Goal: Task Accomplishment & Management: Complete application form

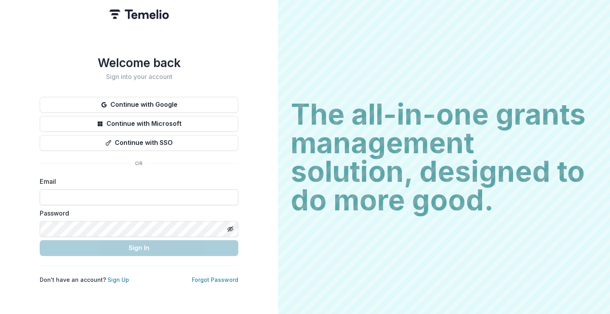
click at [172, 193] on input at bounding box center [139, 197] width 198 height 16
type input "**********"
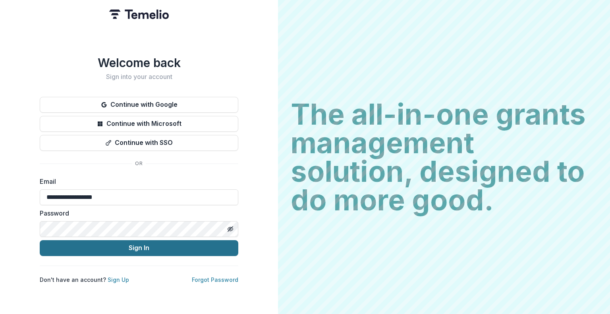
click at [133, 243] on button "Sign In" at bounding box center [139, 248] width 198 height 16
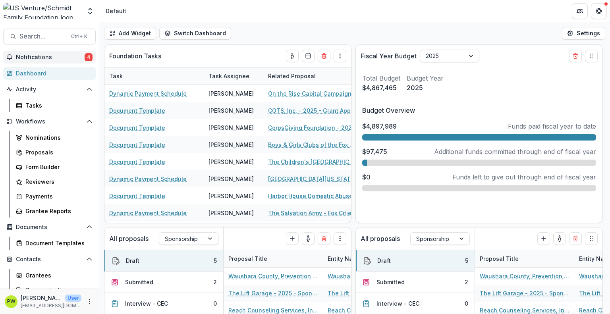
click at [75, 54] on span "Notifications" at bounding box center [50, 57] width 69 height 7
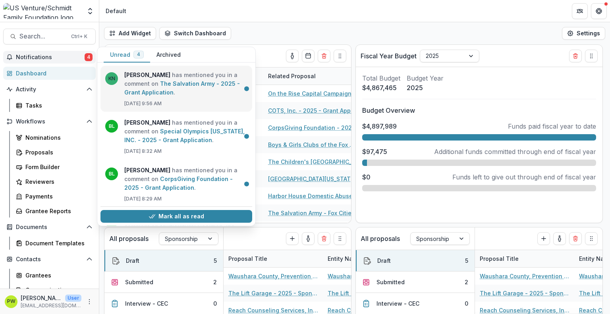
click at [198, 93] on link "The Salvation Army - 2025 - Grant Application" at bounding box center [182, 87] width 116 height 15
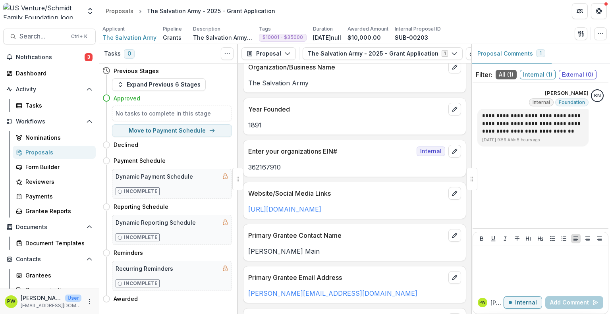
scroll to position [38, 0]
click at [508, 261] on div at bounding box center [540, 269] width 129 height 40
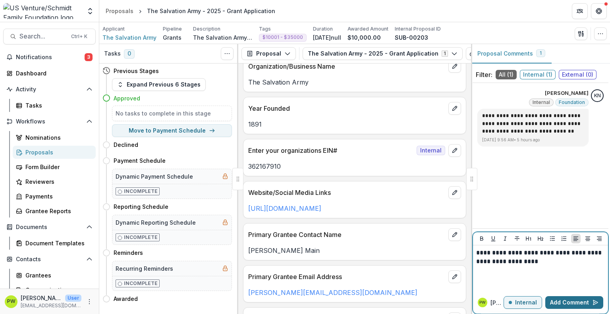
click at [559, 298] on button "Add Comment" at bounding box center [574, 302] width 58 height 13
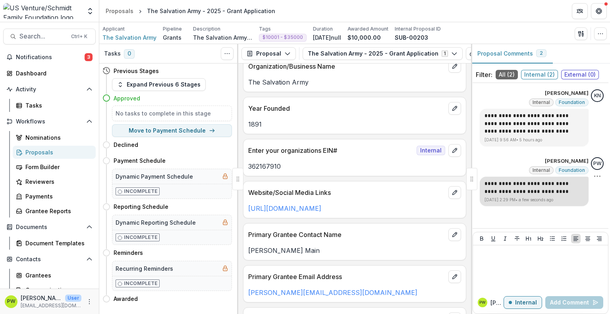
click at [551, 200] on div "**********" at bounding box center [540, 193] width 139 height 252
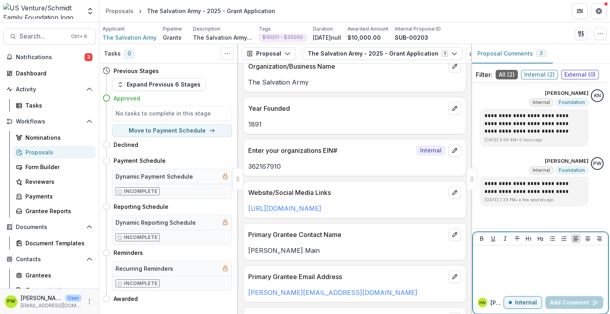
click at [555, 249] on p at bounding box center [539, 253] width 127 height 9
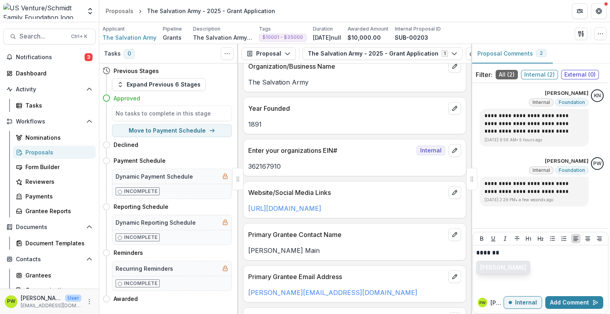
click at [503, 271] on button "[PERSON_NAME]" at bounding box center [502, 267] width 53 height 13
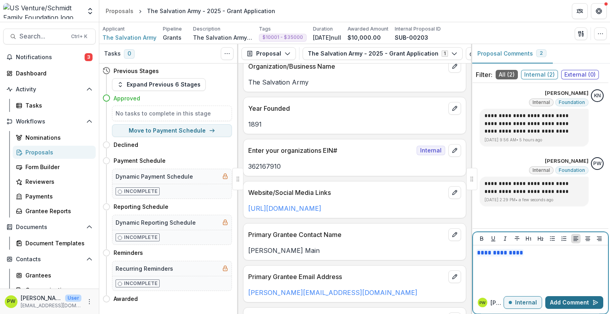
click at [576, 302] on button "Add Comment" at bounding box center [574, 302] width 58 height 13
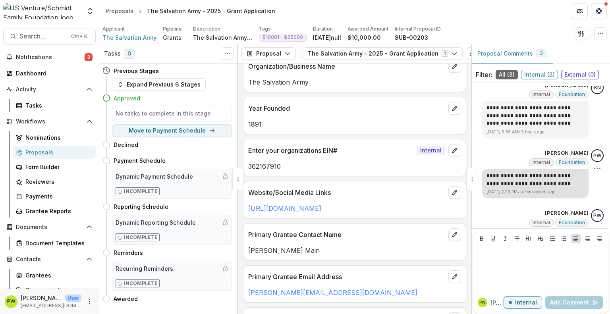
scroll to position [34, 0]
